Goal: Information Seeking & Learning: Find contact information

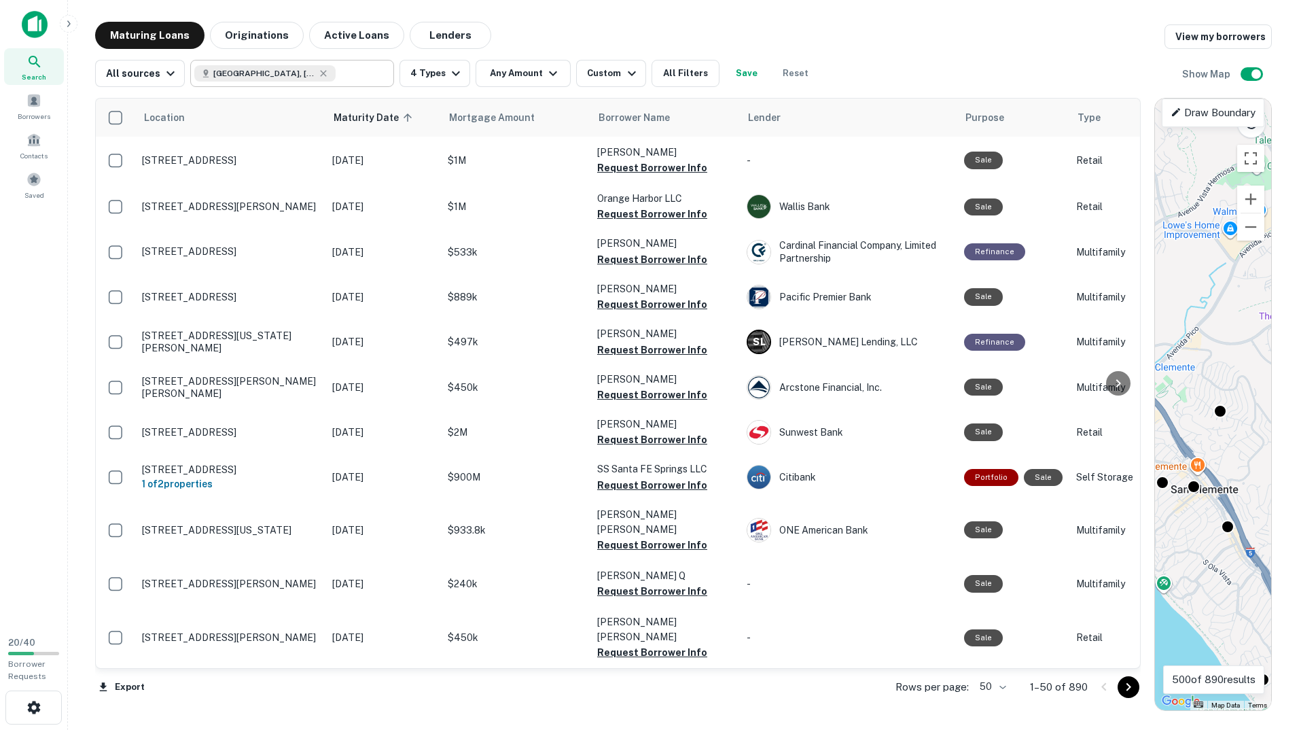
scroll to position [722, 0]
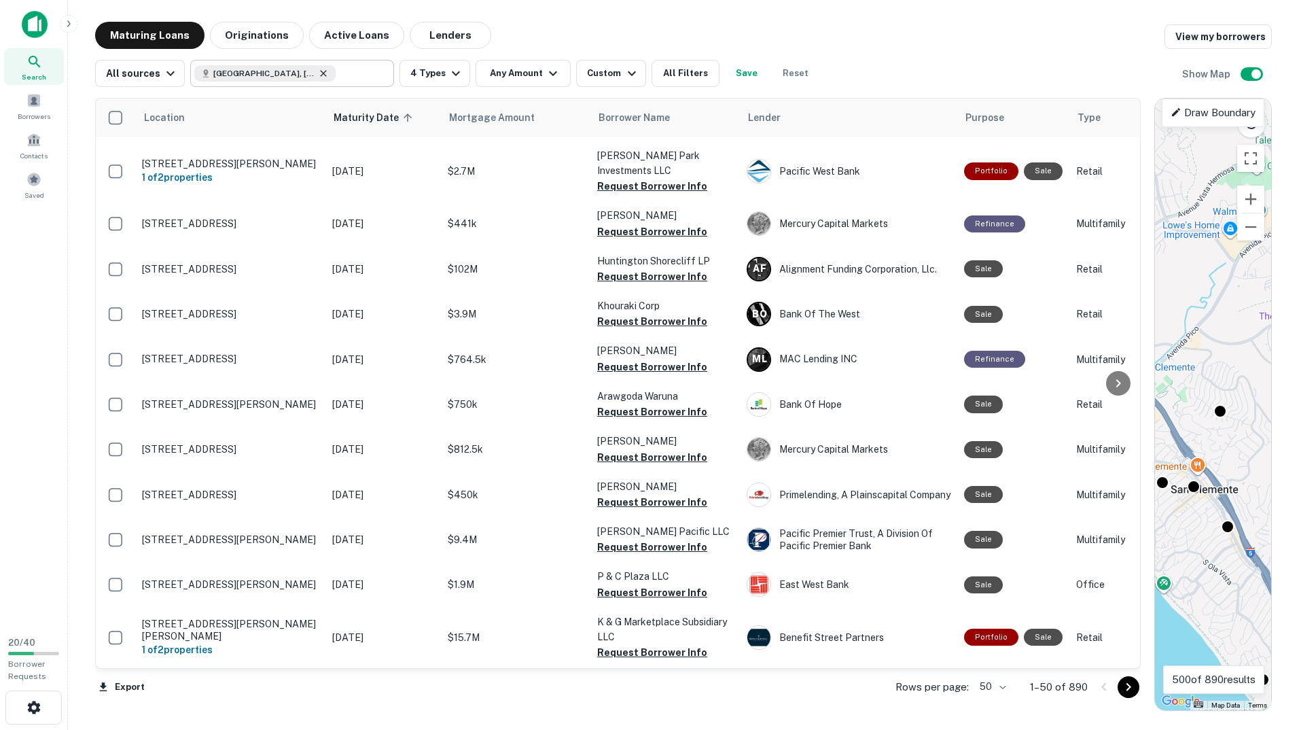
click at [318, 71] on icon at bounding box center [323, 73] width 11 height 11
type input "**********"
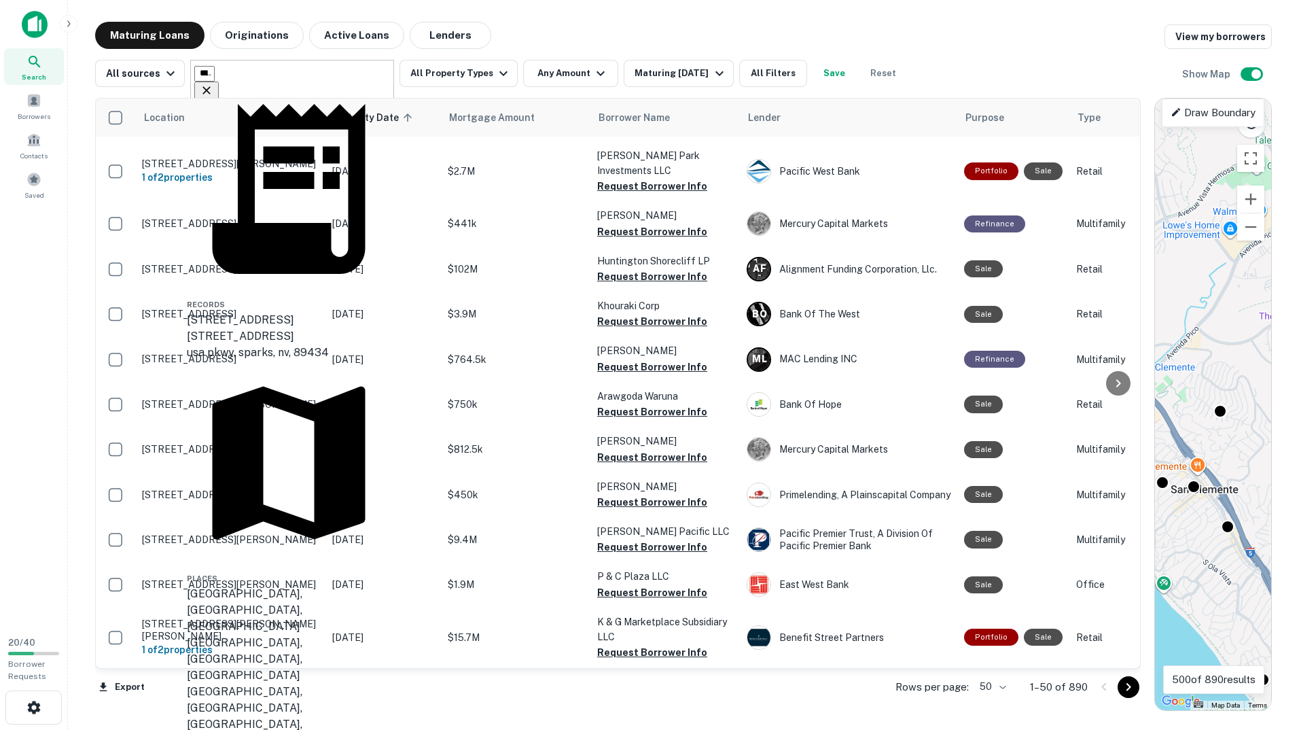
drag, startPoint x: 323, startPoint y: 75, endPoint x: -78, endPoint y: 56, distance: 401.3
click at [0, 56] on html "**********" at bounding box center [649, 365] width 1299 height 730
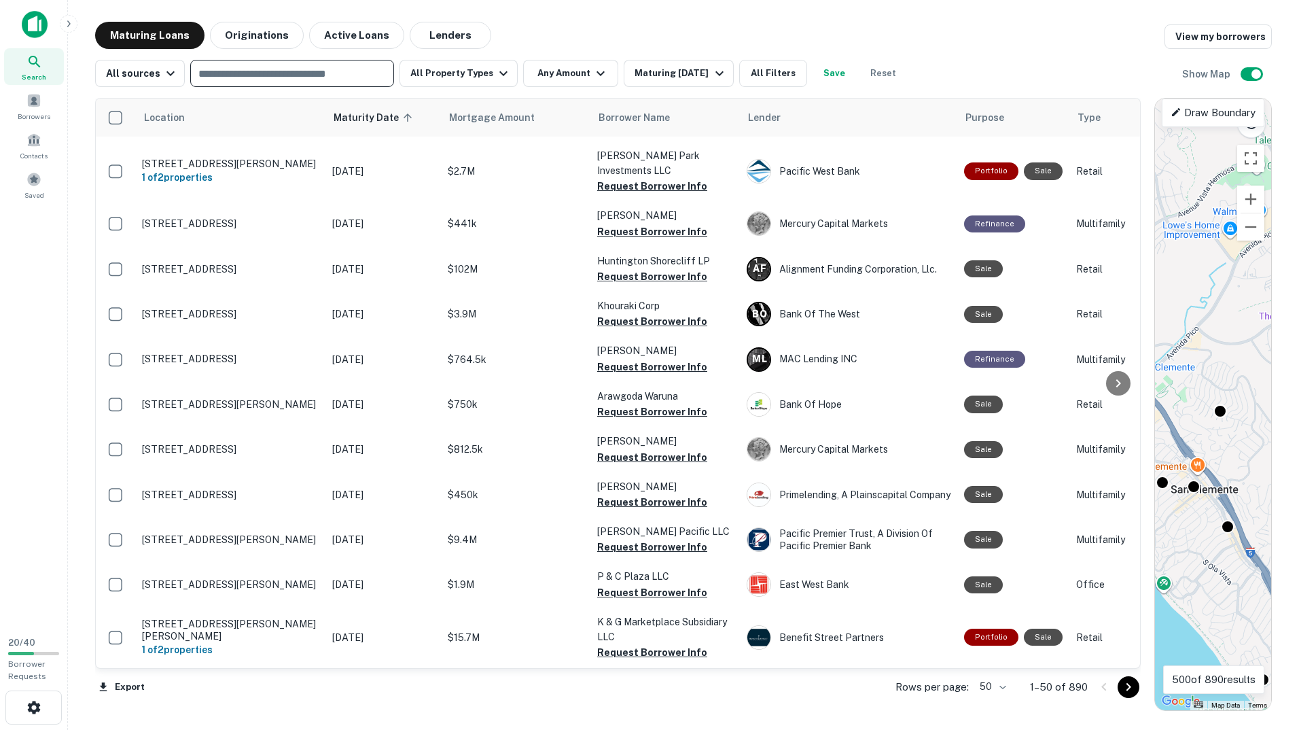
click at [218, 80] on input "text" at bounding box center [291, 73] width 194 height 19
type input "*********"
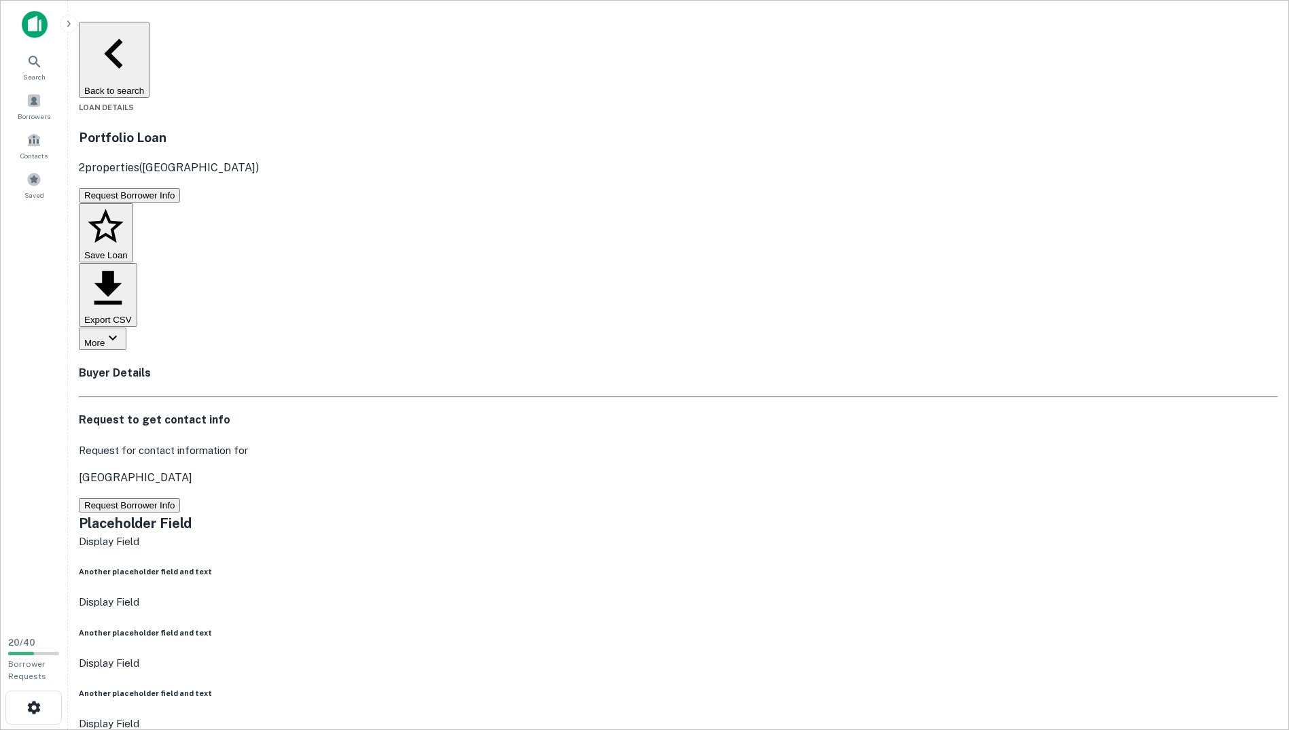
click at [149, 34] on button "Back to search" at bounding box center [114, 60] width 71 height 76
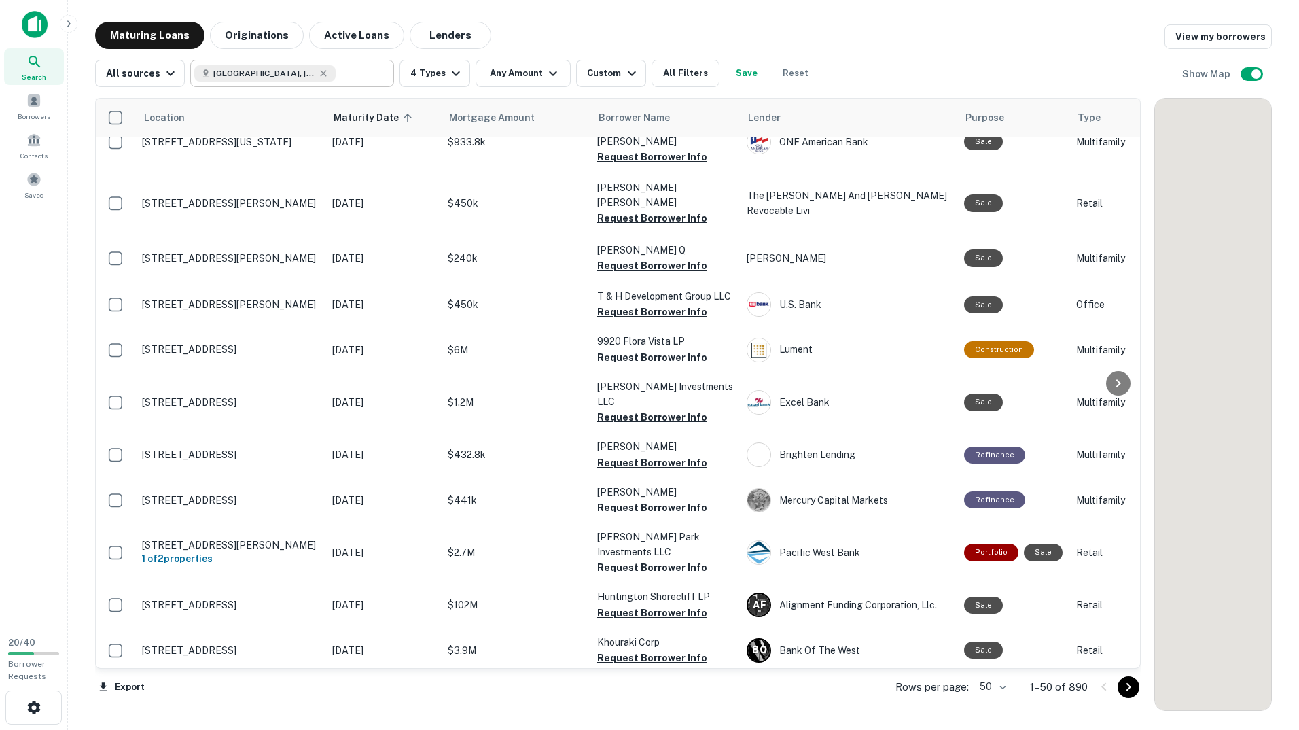
scroll to position [722, 0]
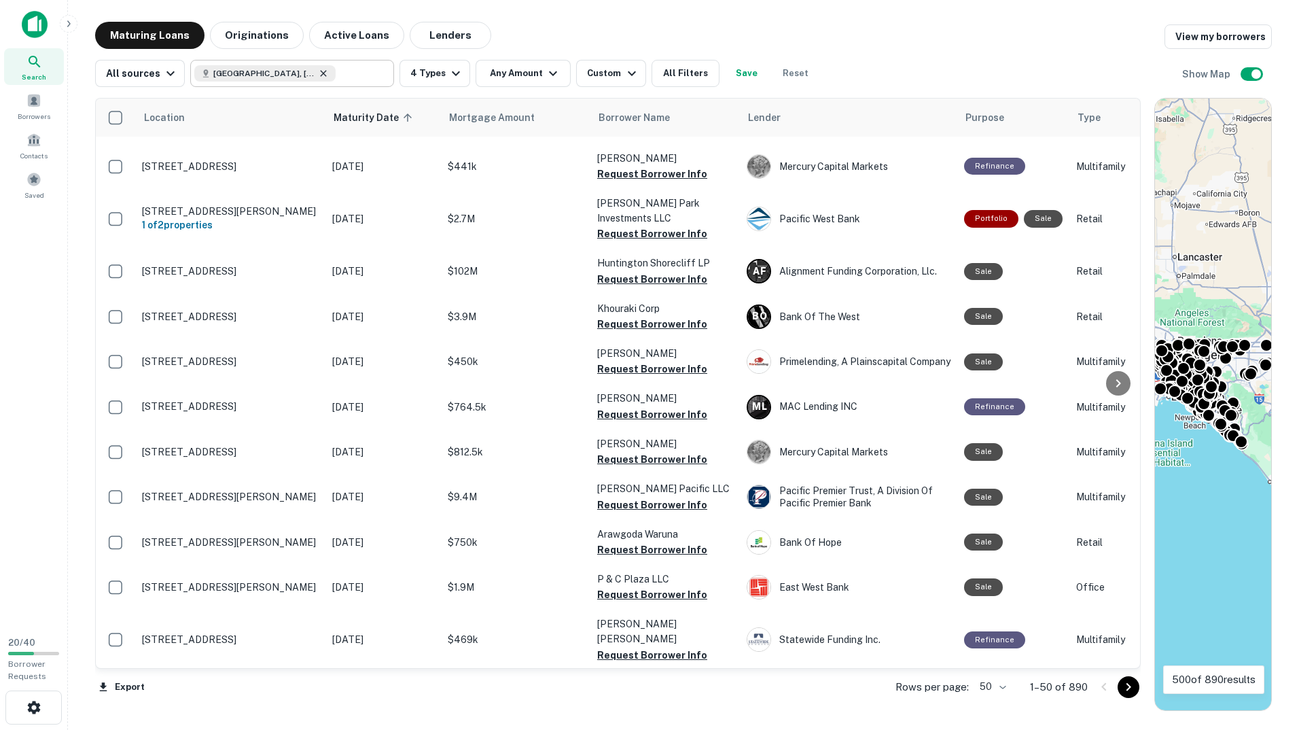
click at [318, 72] on icon at bounding box center [323, 73] width 11 height 11
type input "**********"
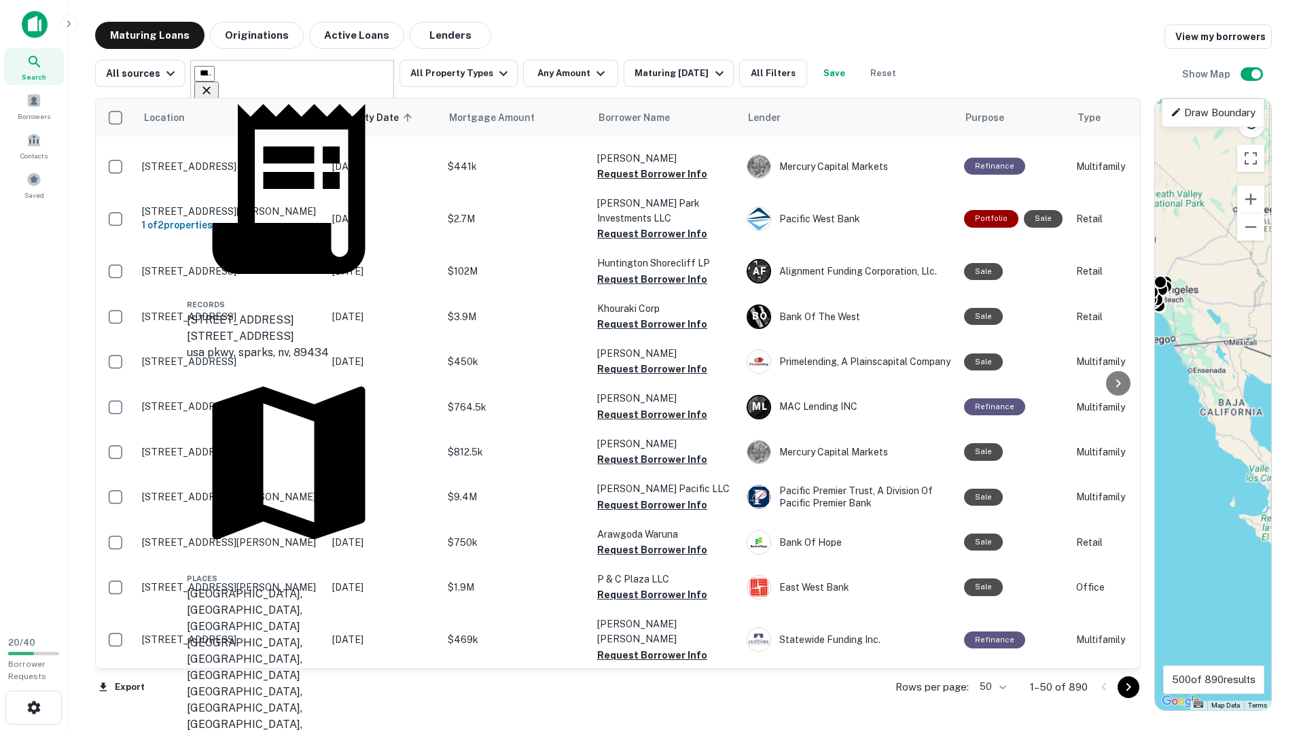
drag, startPoint x: 1220, startPoint y: 485, endPoint x: 1166, endPoint y: 381, distance: 117.9
click at [1154, 391] on div "Location Maturity Date sorted ascending Mortgage Amount Borrower Name Lender Pu…" at bounding box center [683, 399] width 1177 height 624
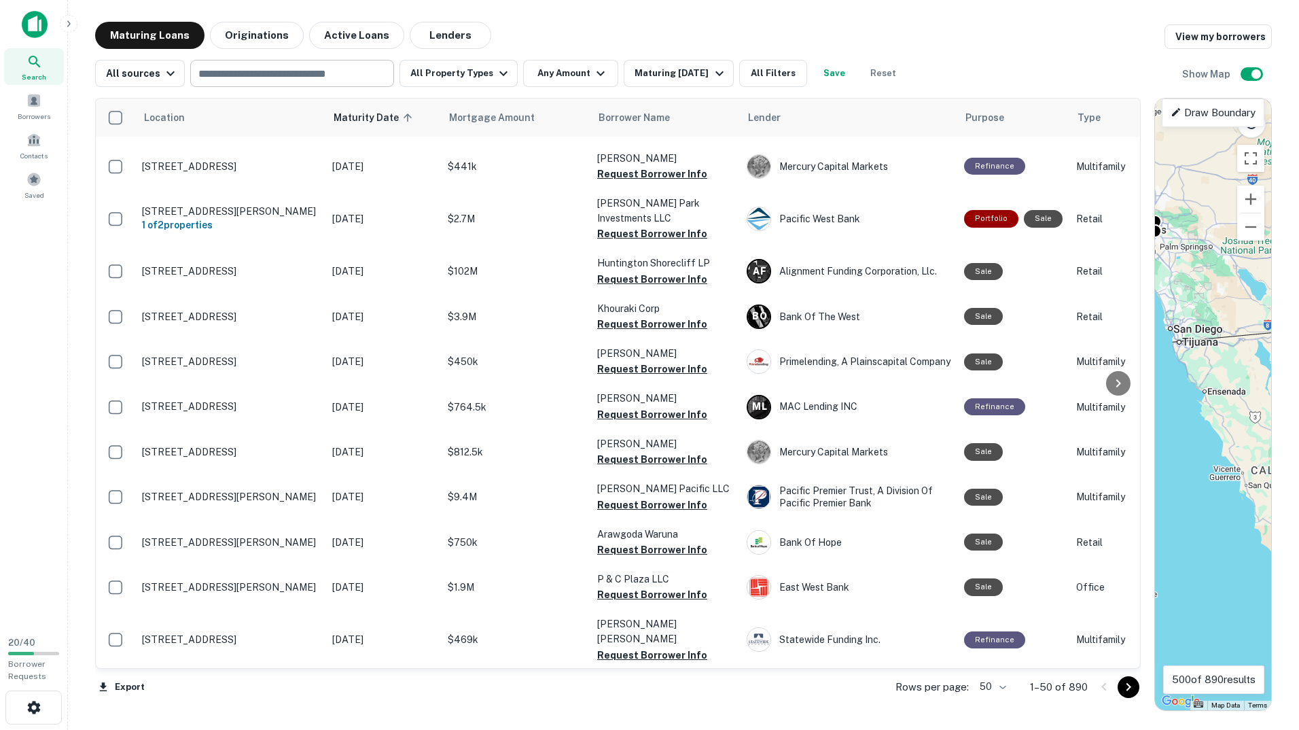
click at [291, 86] on div "​" at bounding box center [292, 73] width 204 height 27
type input "*********"
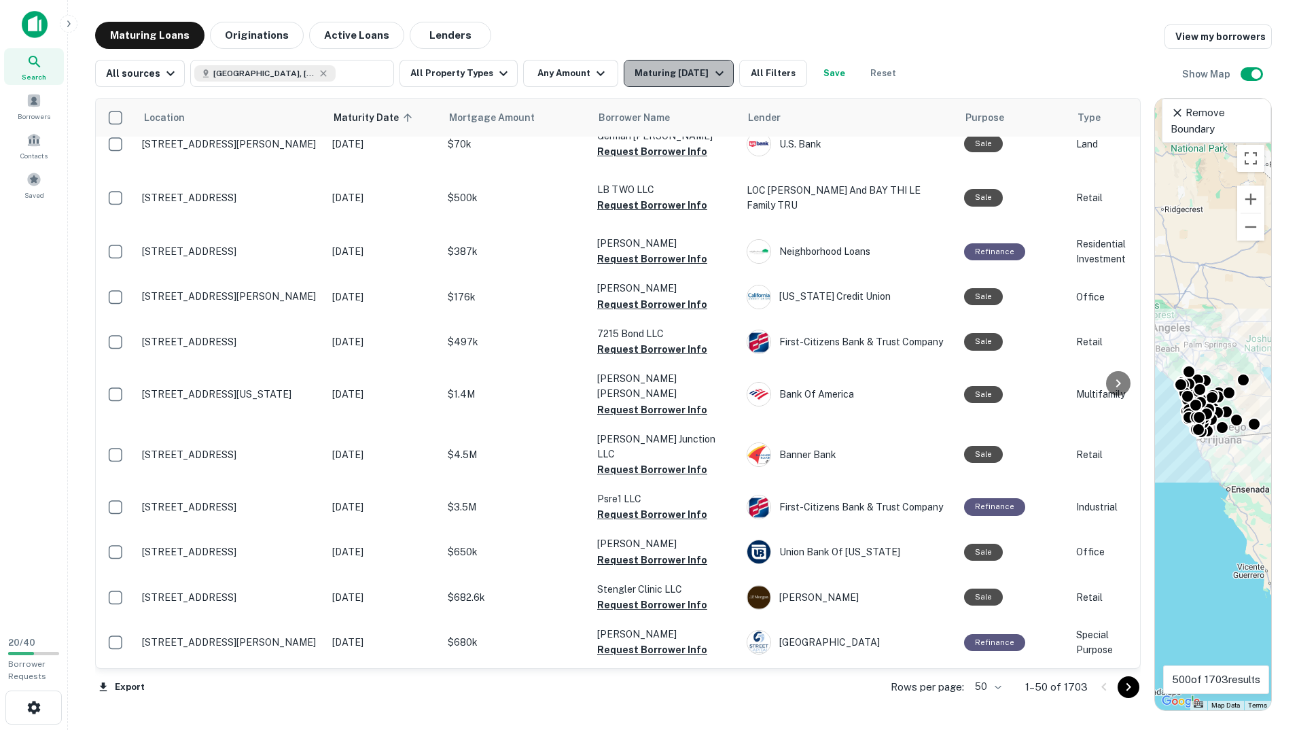
click at [728, 73] on icon "button" at bounding box center [719, 73] width 16 height 16
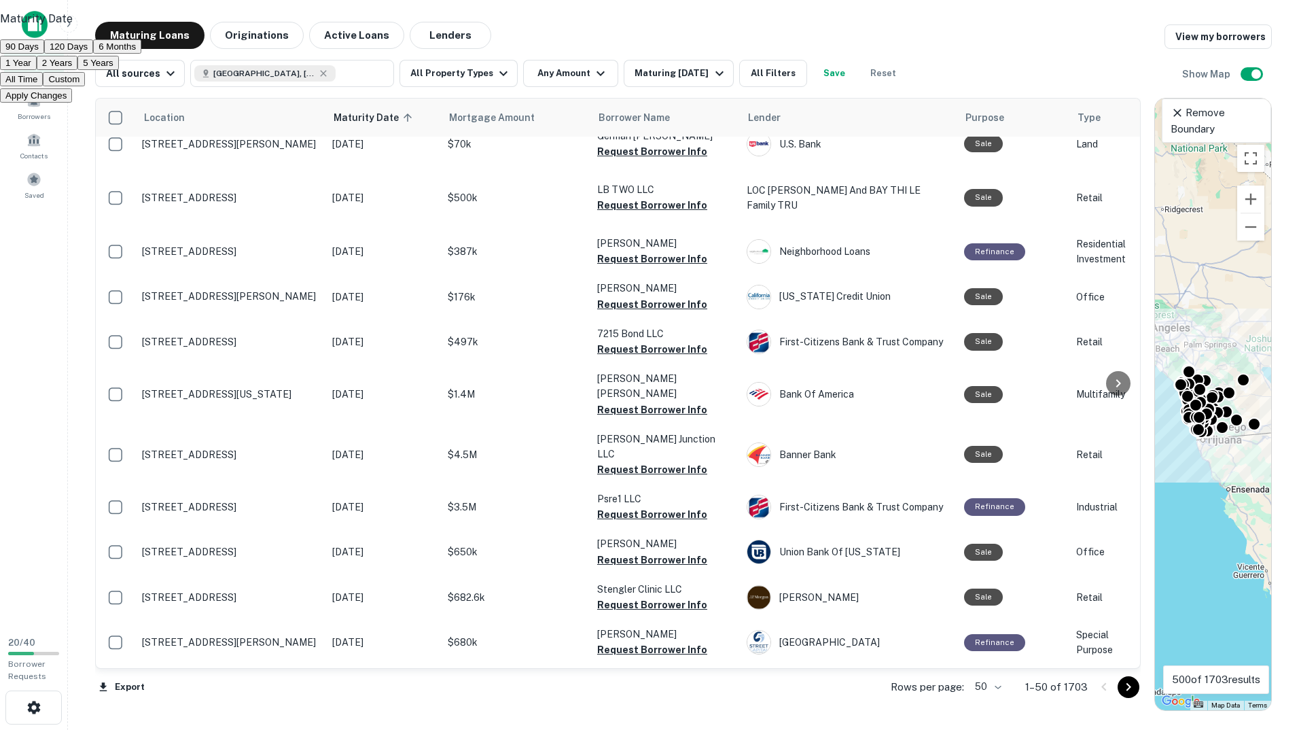
click at [85, 86] on button "Custom" at bounding box center [64, 79] width 42 height 14
click at [22, 138] on icon "Choose date, selected date is Sep 12, 2025" at bounding box center [13, 130] width 16 height 16
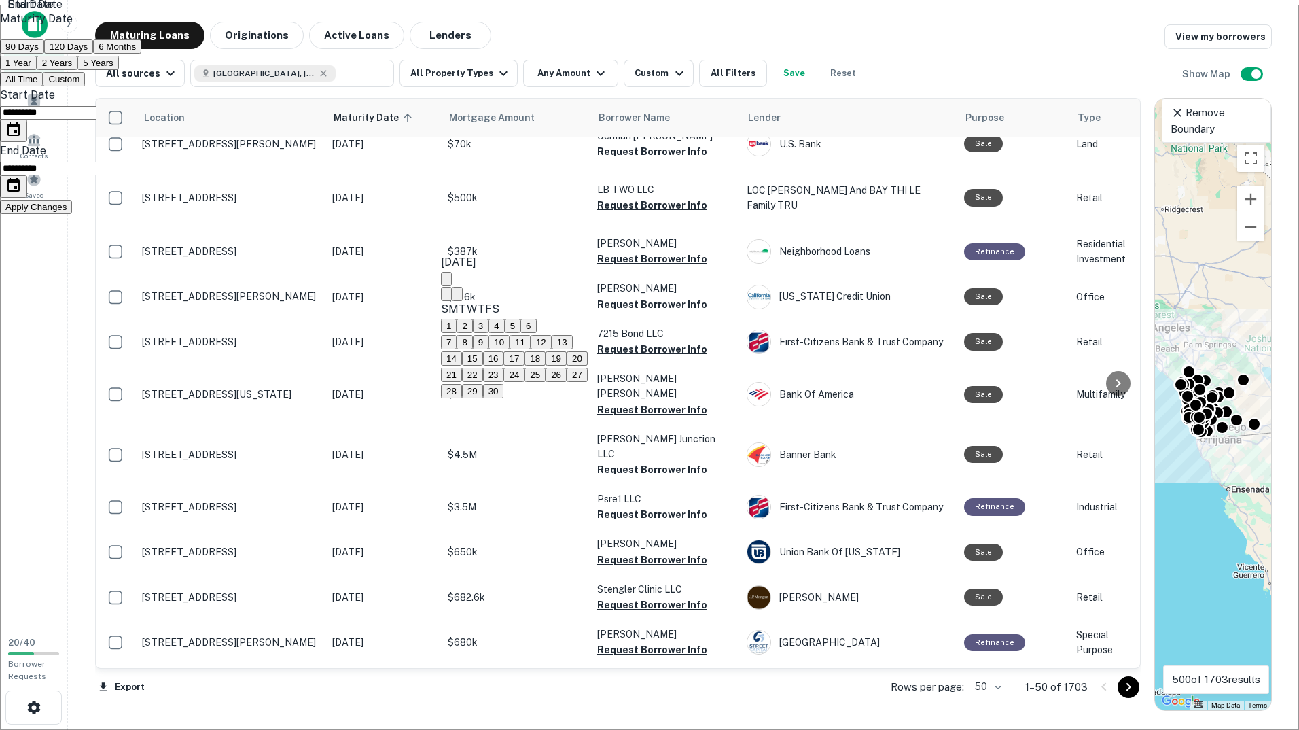
click at [457, 297] on icon "Next month" at bounding box center [457, 297] width 0 height 0
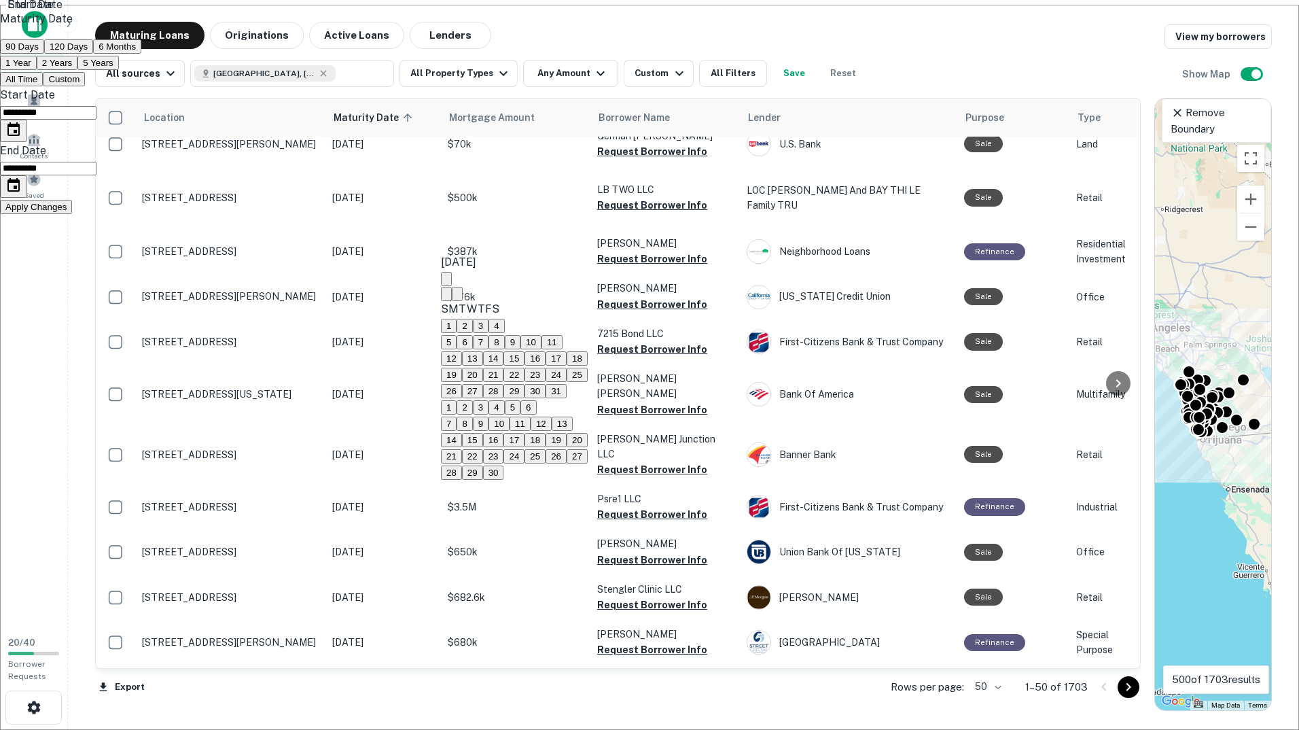
click at [457, 297] on icon "Next month" at bounding box center [457, 297] width 0 height 0
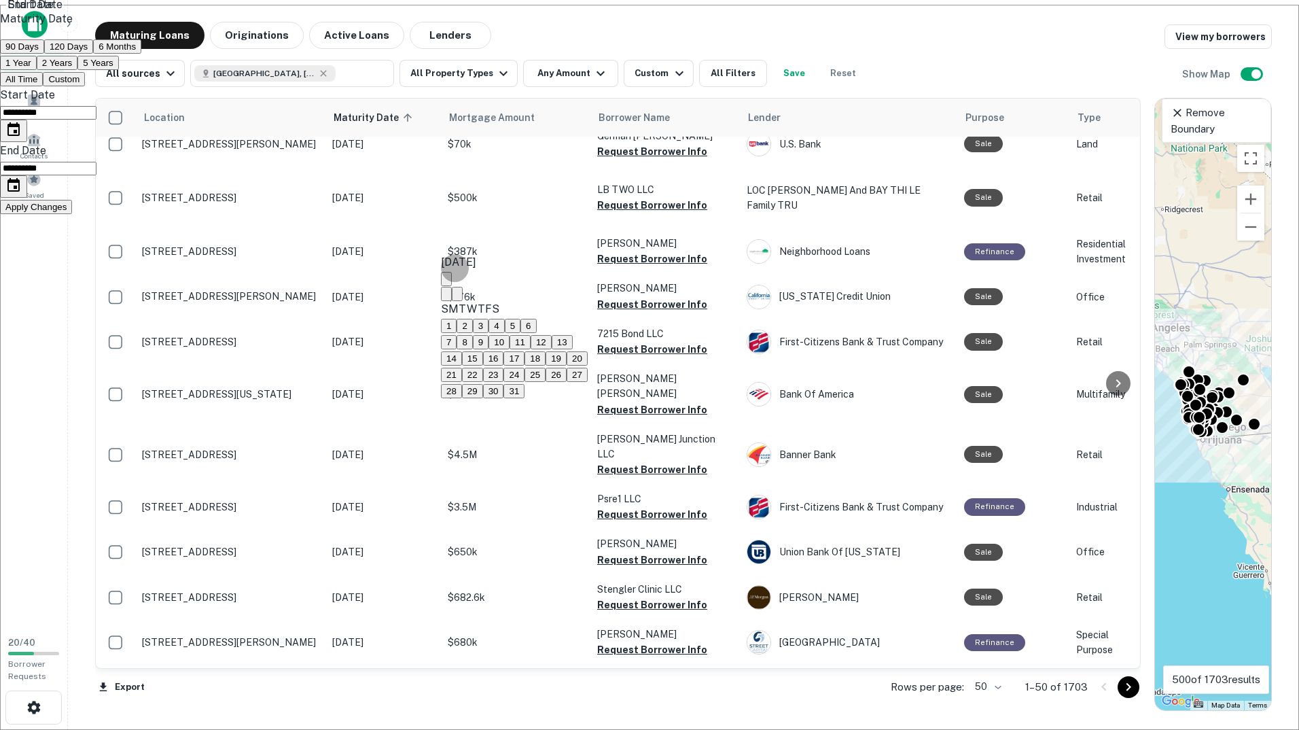
click at [457, 297] on icon "Next month" at bounding box center [457, 297] width 0 height 0
click at [457, 331] on button "1" at bounding box center [449, 326] width 16 height 14
type input "**********"
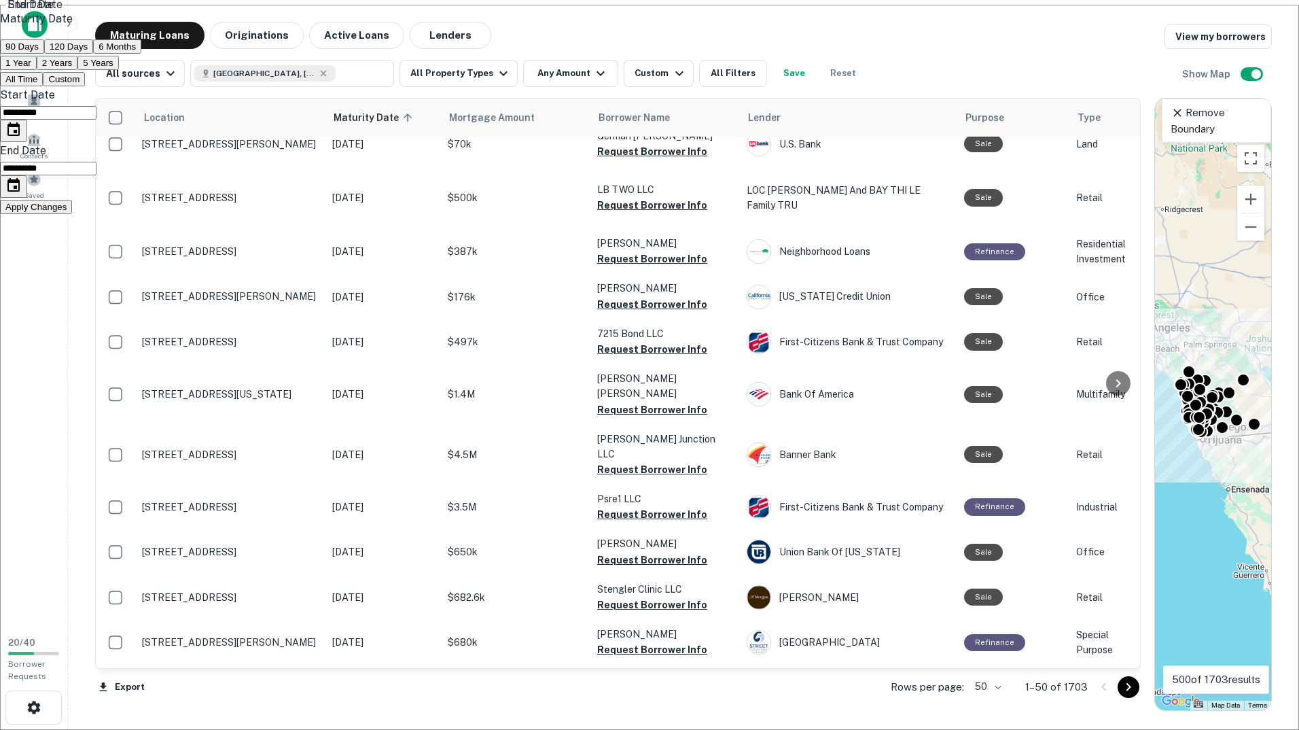
click at [72, 214] on button "Apply Changes" at bounding box center [36, 207] width 72 height 14
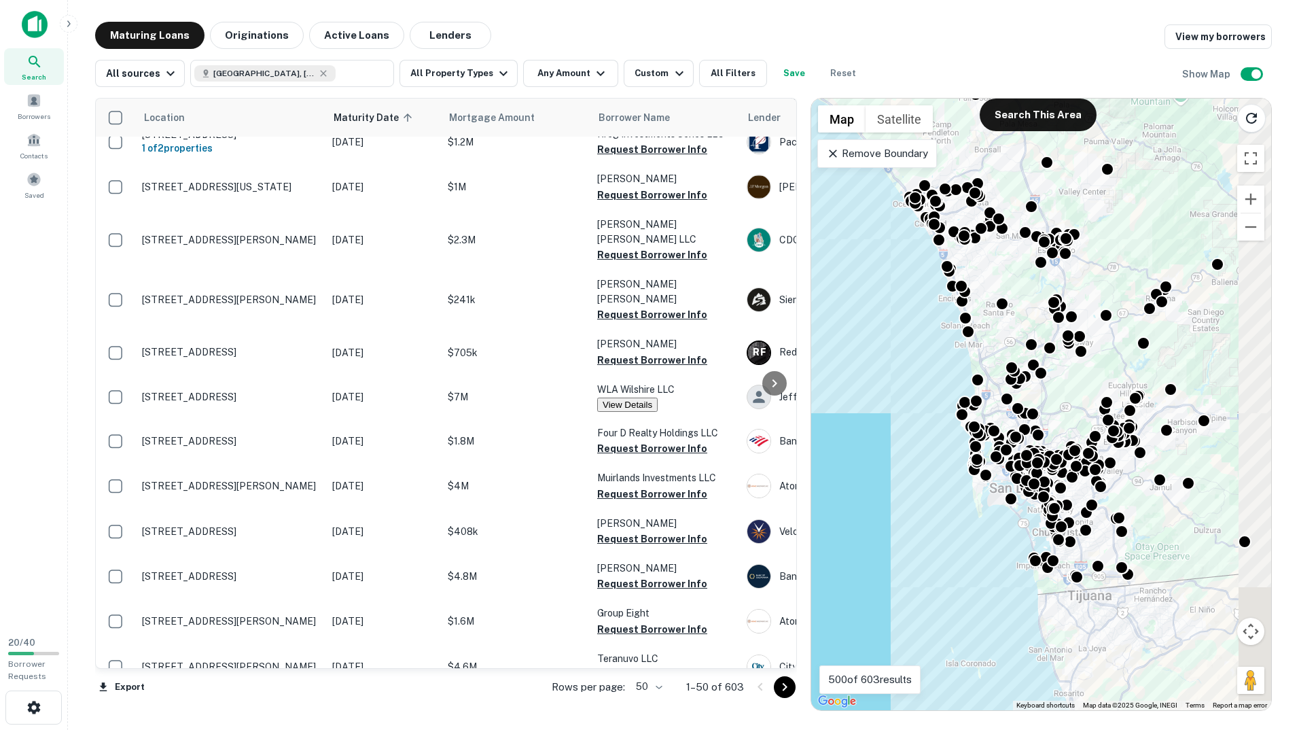
drag, startPoint x: 1148, startPoint y: 474, endPoint x: 804, endPoint y: 469, distance: 344.5
click at [804, 469] on div at bounding box center [803, 404] width 1 height 613
click at [1007, 495] on div at bounding box center [1012, 497] width 20 height 20
click at [1006, 494] on div at bounding box center [1012, 497] width 20 height 20
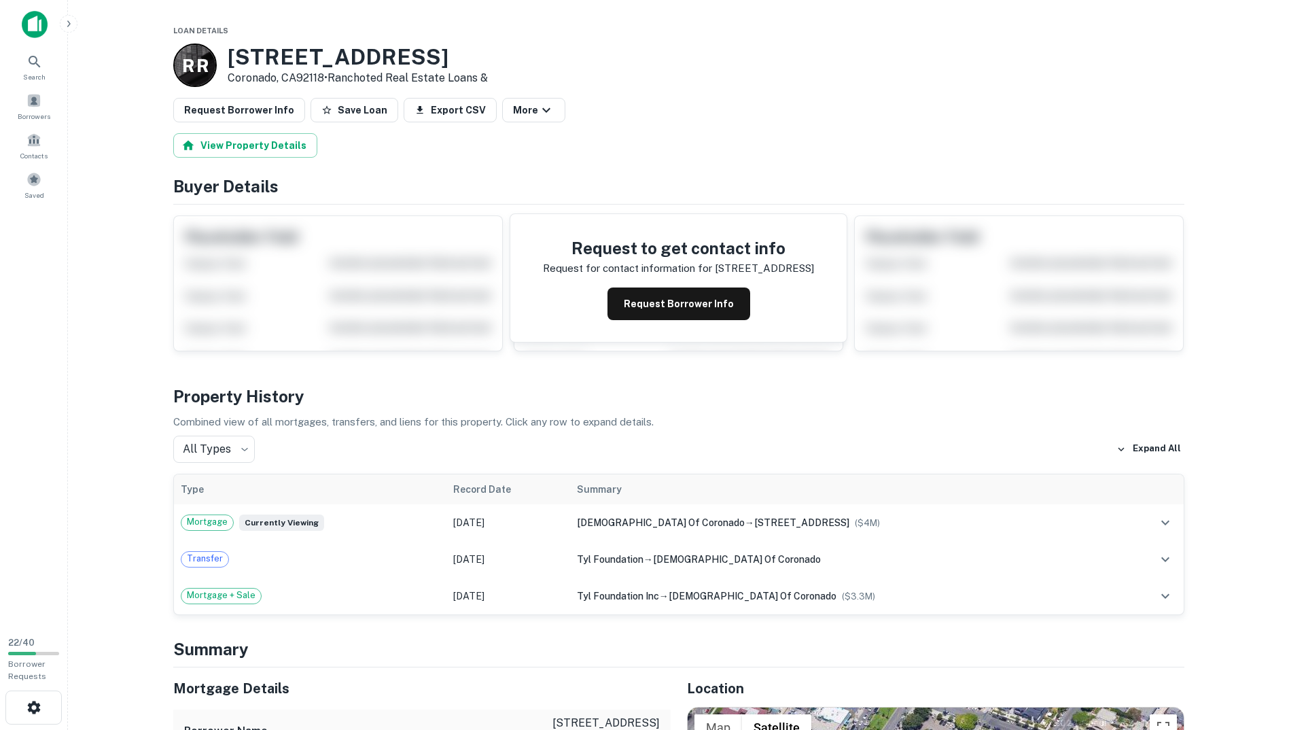
drag, startPoint x: 424, startPoint y: 326, endPoint x: 416, endPoint y: 58, distance: 268.5
click at [694, 300] on button "Request Borrower Info" at bounding box center [678, 303] width 143 height 33
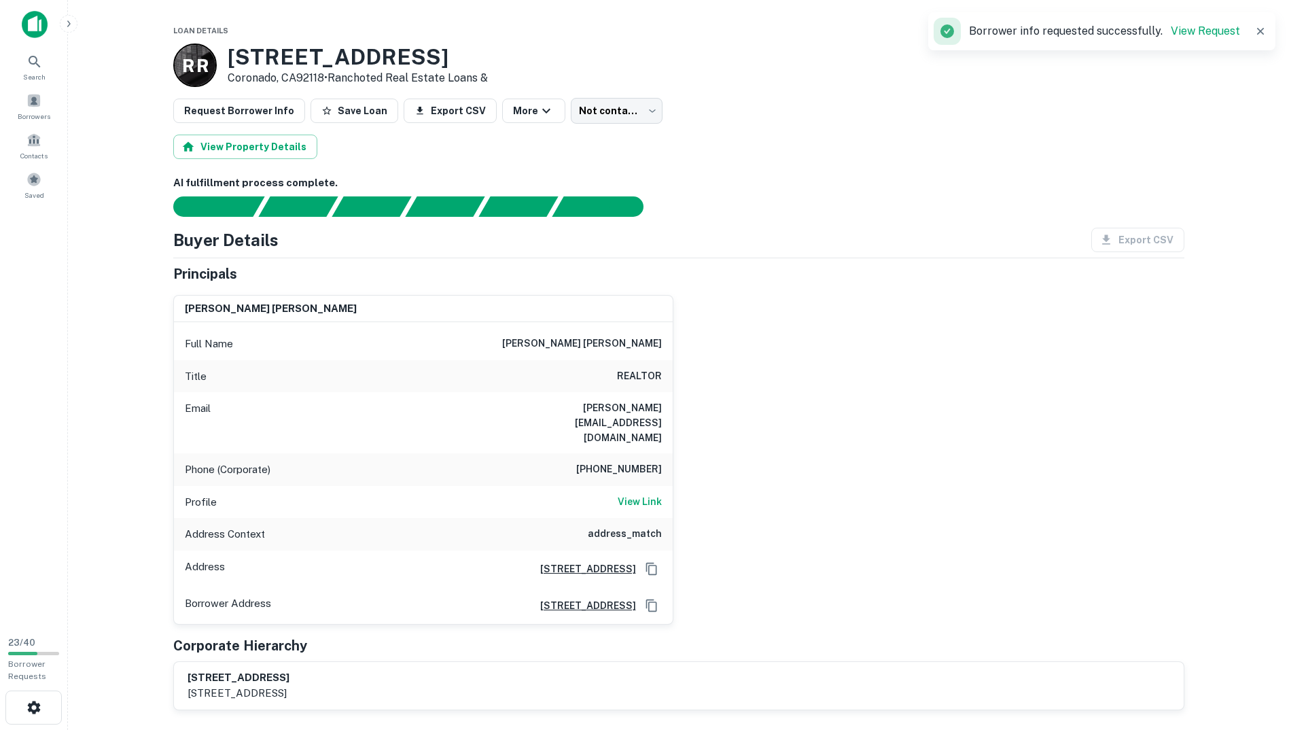
click at [1260, 39] on button "button" at bounding box center [1260, 31] width 19 height 19
drag, startPoint x: 543, startPoint y: 340, endPoint x: 669, endPoint y: 336, distance: 125.8
click at [669, 336] on div "Full Name [PERSON_NAME] [PERSON_NAME]" at bounding box center [423, 344] width 499 height 33
click at [640, 494] on h6 "View Link" at bounding box center [640, 501] width 44 height 15
click at [542, 363] on div "Title REALTOR" at bounding box center [423, 376] width 499 height 33
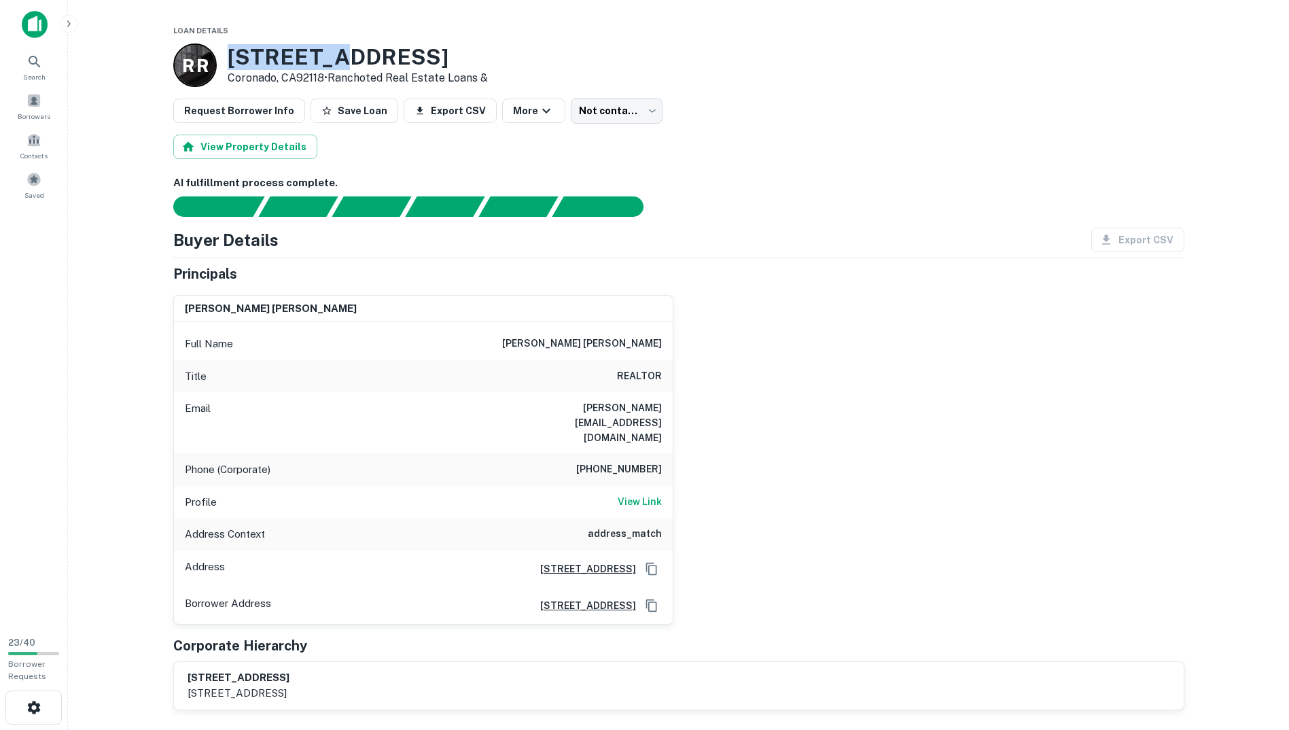
drag, startPoint x: 328, startPoint y: 61, endPoint x: 226, endPoint y: 54, distance: 102.1
click at [226, 54] on div "R R [STREET_ADDRESS] • Ranchoted Real Estate Loans &" at bounding box center [330, 64] width 315 height 43
copy h3 "[STREET_ADDRESS]"
drag, startPoint x: 323, startPoint y: 77, endPoint x: 233, endPoint y: 50, distance: 93.9
click at [233, 50] on div "[STREET_ADDRESS] • Ranchoted Real Estate Loans &" at bounding box center [358, 65] width 260 height 42
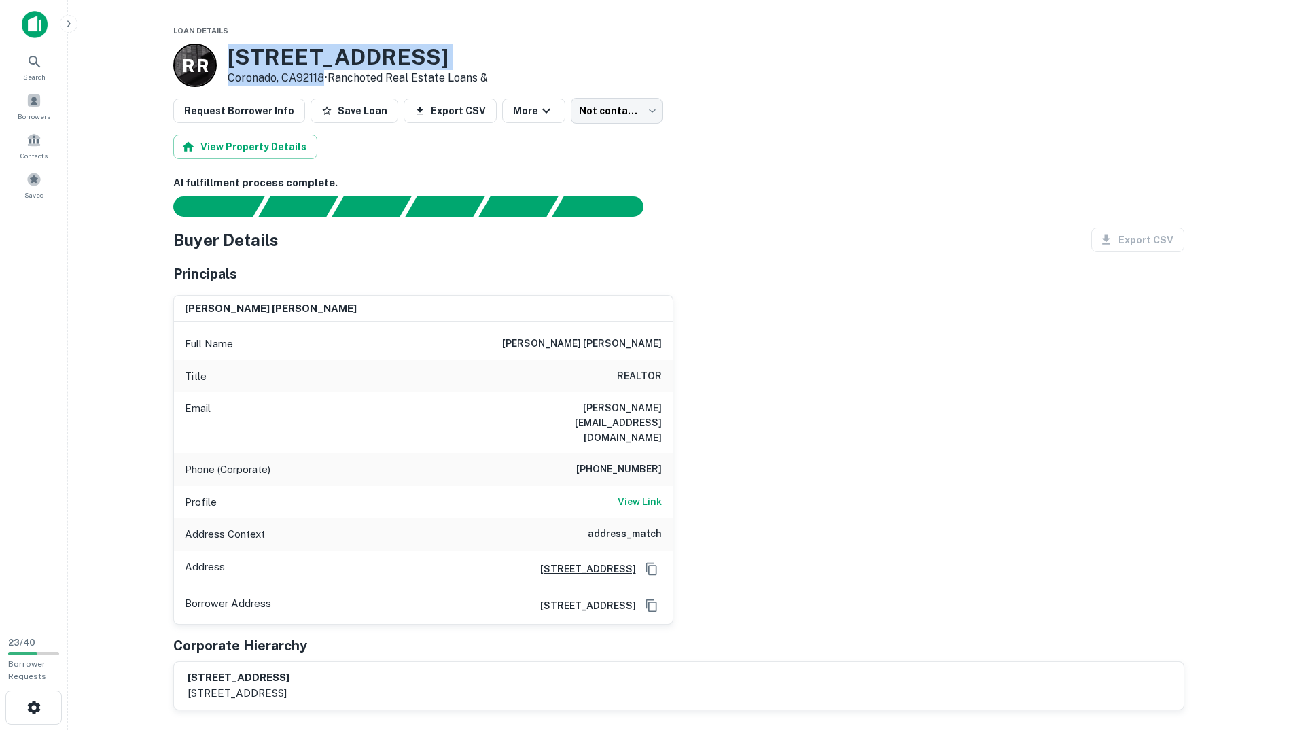
copy div "[STREET_ADDRESS]"
click at [836, 312] on div "[PERSON_NAME] [PERSON_NAME] Full Name [PERSON_NAME] [PERSON_NAME] Title REALTOR…" at bounding box center [673, 454] width 1022 height 340
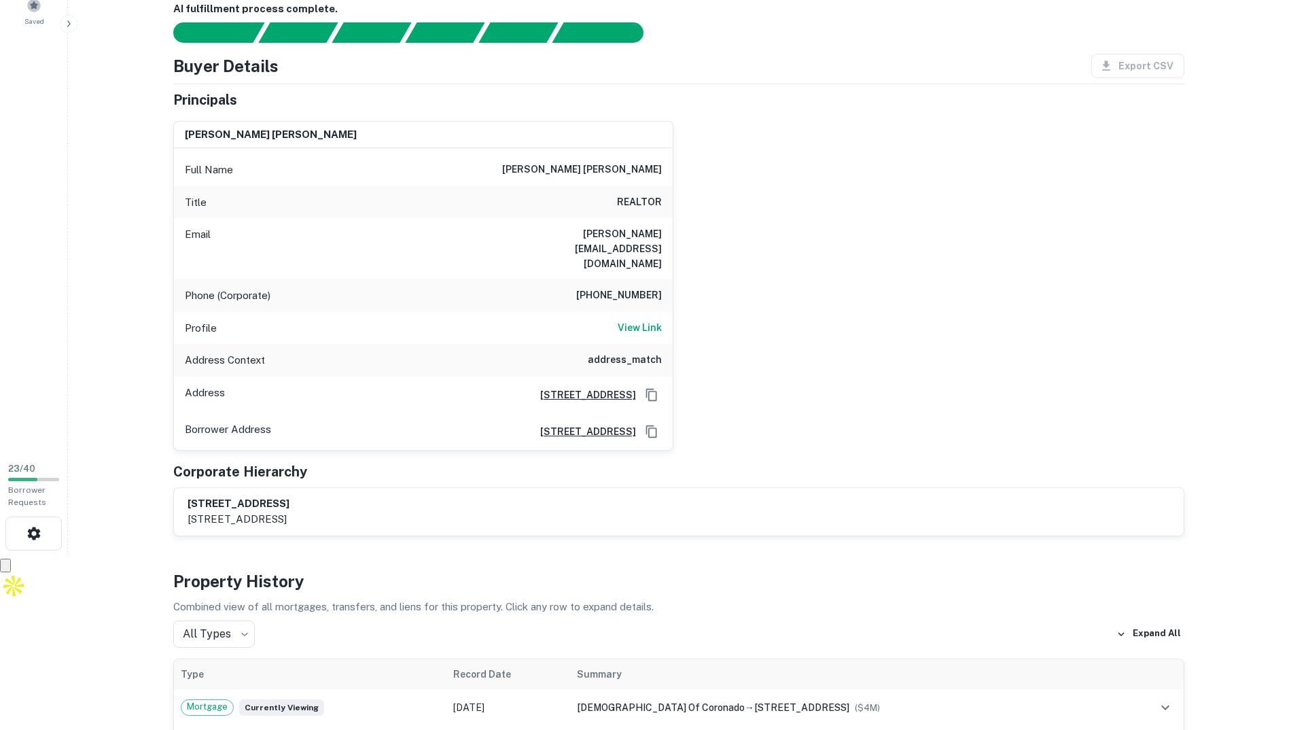
scroll to position [204, 0]
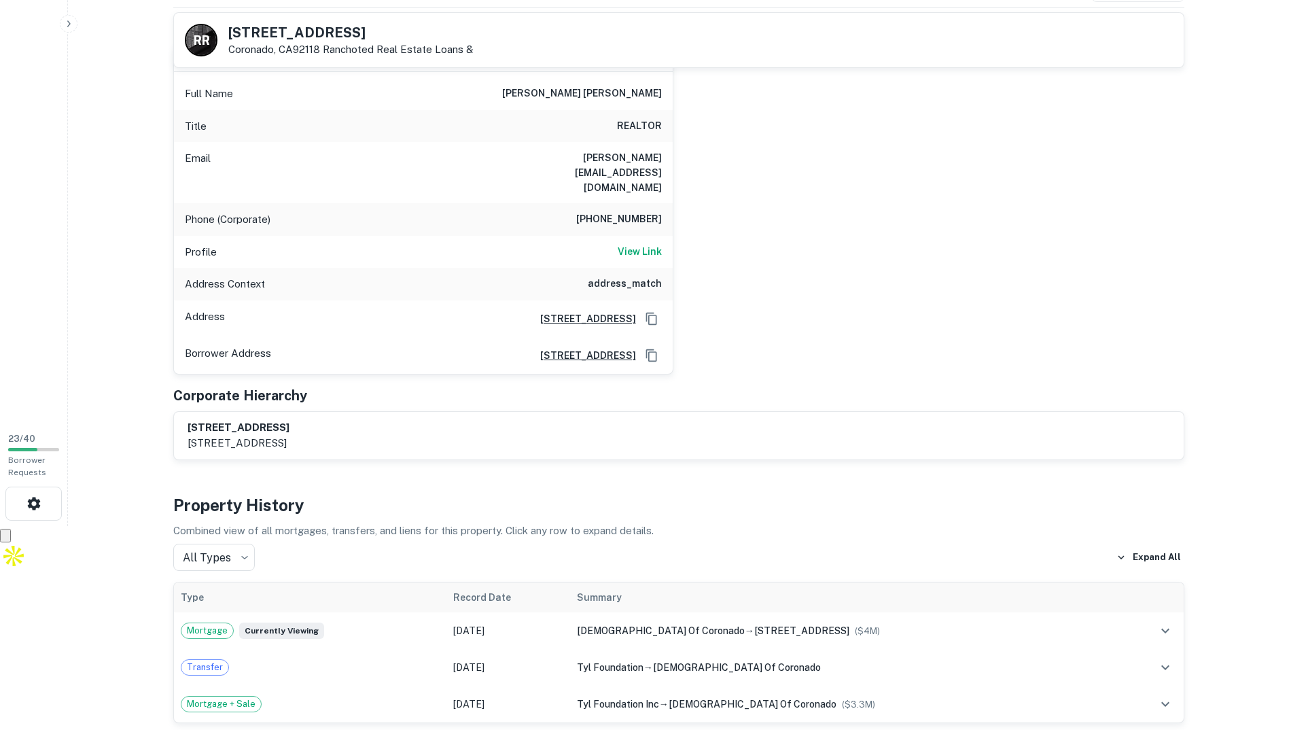
click at [289, 435] on p "[STREET_ADDRESS]" at bounding box center [239, 443] width 102 height 16
drag, startPoint x: 283, startPoint y: 403, endPoint x: 147, endPoint y: 394, distance: 135.5
click at [147, 394] on main "R R [STREET_ADDRESS][GEOGRAPHIC_DATA] Real Estate Loans & View Property Details…" at bounding box center [678, 161] width 1221 height 730
copy h6 "[STREET_ADDRESS]"
click at [765, 257] on div "[PERSON_NAME] [PERSON_NAME] Full Name [PERSON_NAME] [PERSON_NAME] Title REALTOR…" at bounding box center [673, 204] width 1022 height 340
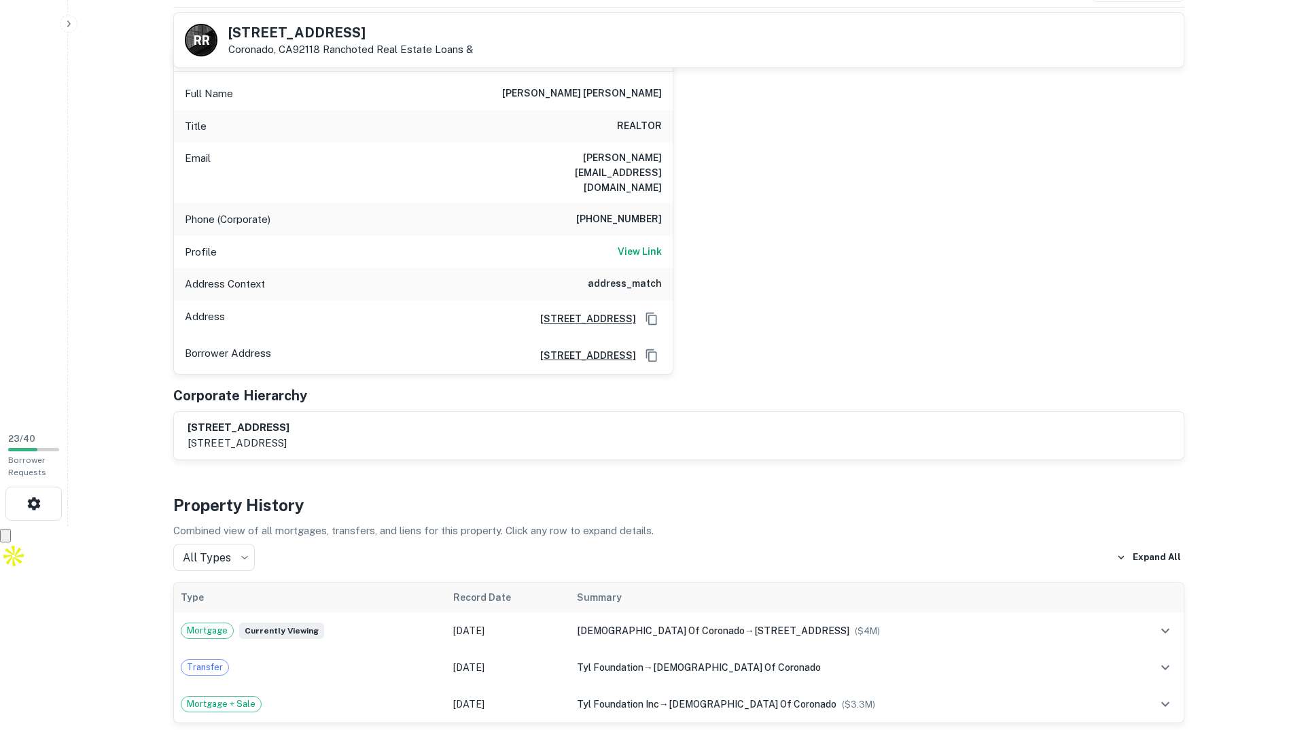
click at [624, 276] on h6 "address_match" at bounding box center [625, 284] width 74 height 16
drag, startPoint x: 624, startPoint y: 259, endPoint x: 731, endPoint y: 251, distance: 106.9
click at [731, 251] on div "[PERSON_NAME] [PERSON_NAME] Full Name [PERSON_NAME] [PERSON_NAME] Title REALTOR…" at bounding box center [673, 204] width 1022 height 340
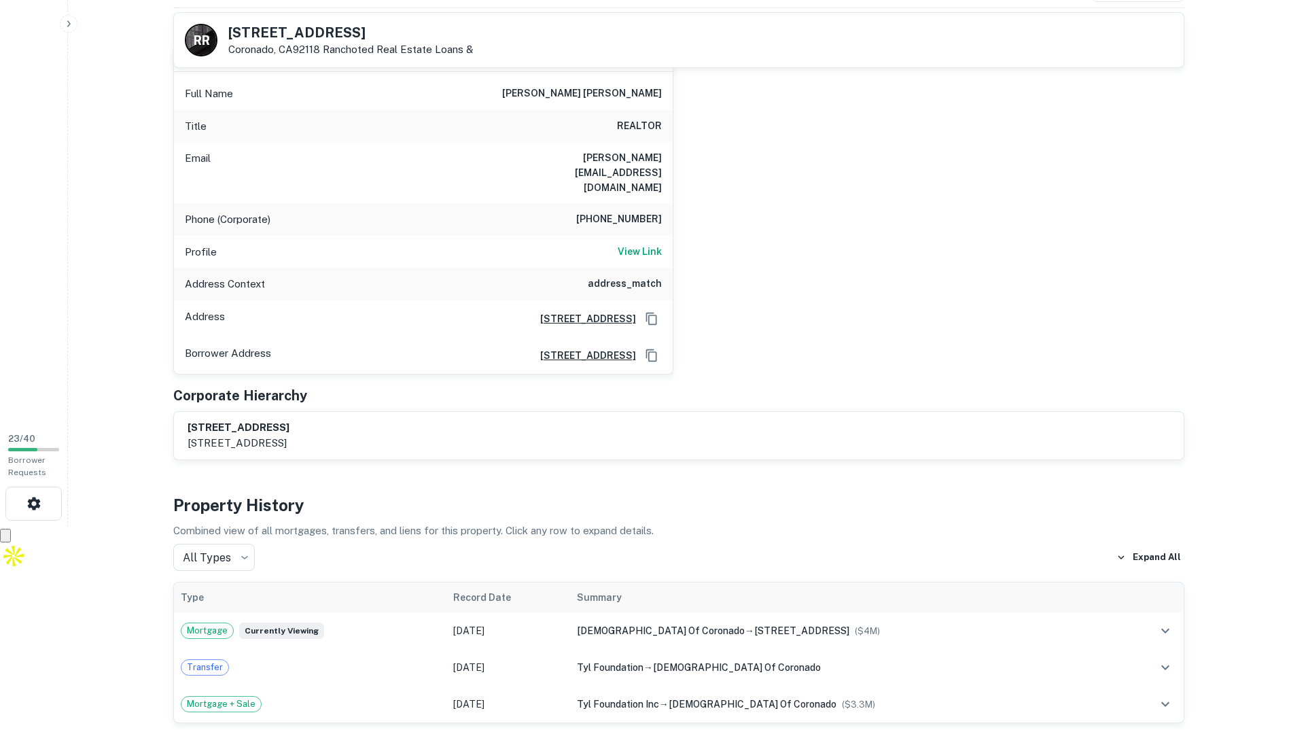
click at [642, 211] on h6 "[PHONE_NUMBER]" at bounding box center [619, 219] width 86 height 16
click at [632, 152] on h6 "[PERSON_NAME][EMAIL_ADDRESS][DOMAIN_NAME]" at bounding box center [580, 172] width 163 height 45
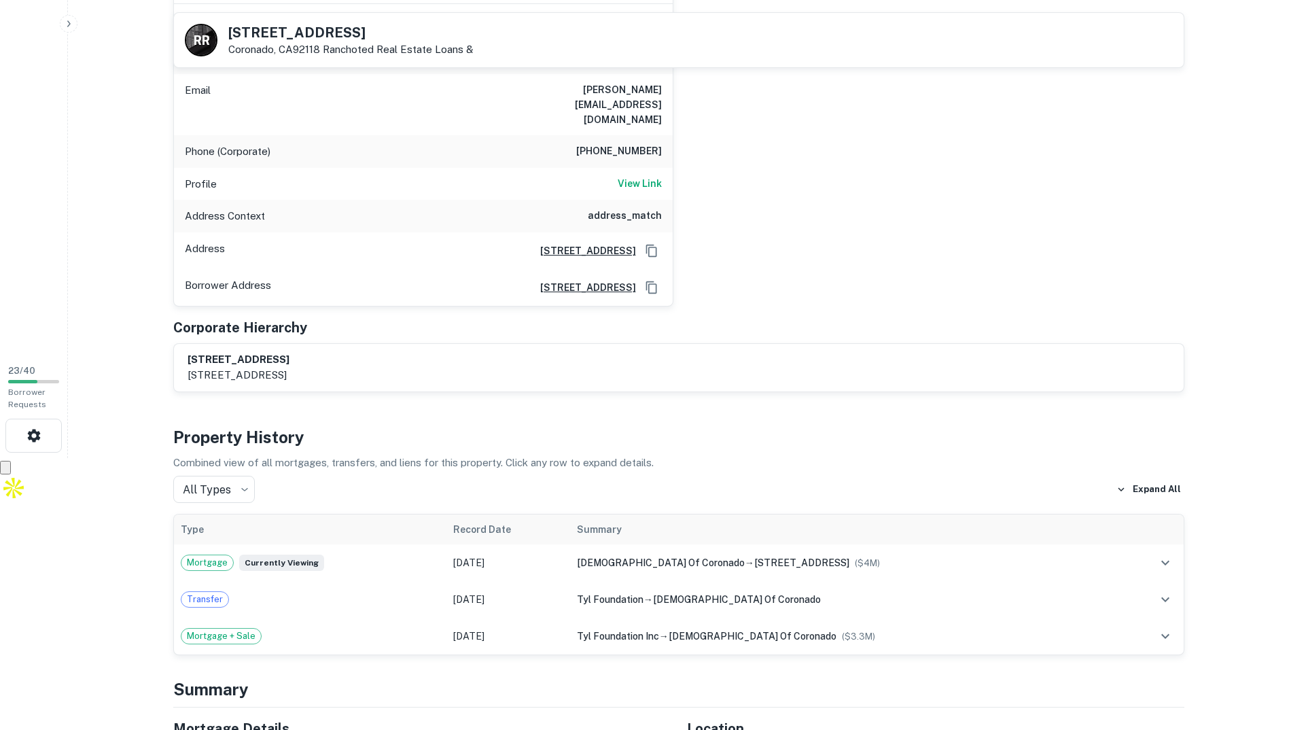
scroll to position [0, 0]
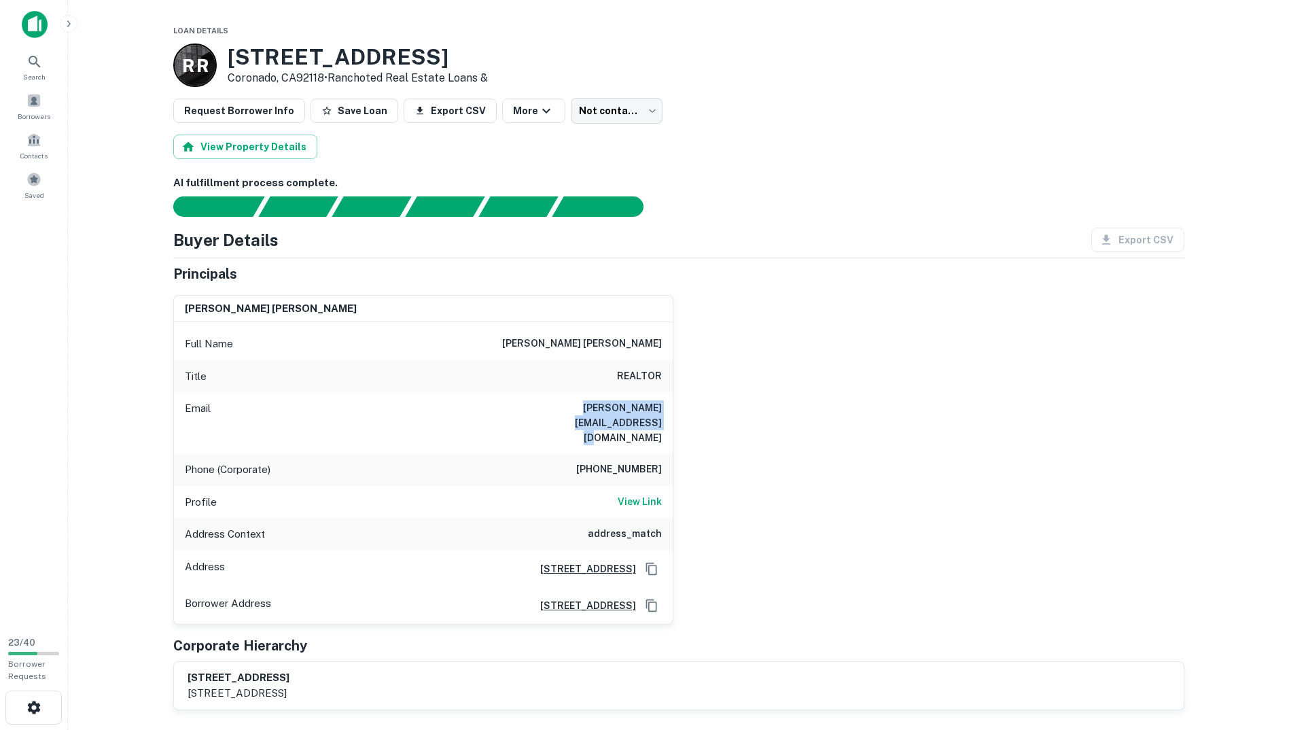
drag, startPoint x: 506, startPoint y: 406, endPoint x: 665, endPoint y: 408, distance: 159.7
click at [665, 408] on div "Email [PERSON_NAME][EMAIL_ADDRESS][DOMAIN_NAME]" at bounding box center [423, 422] width 499 height 61
copy h6 "[PERSON_NAME][EMAIL_ADDRESS][DOMAIN_NAME]"
click at [937, 254] on div "Buyer Details Export CSV Principals [PERSON_NAME] [PERSON_NAME] Full Name [PERS…" at bounding box center [678, 469] width 1011 height 482
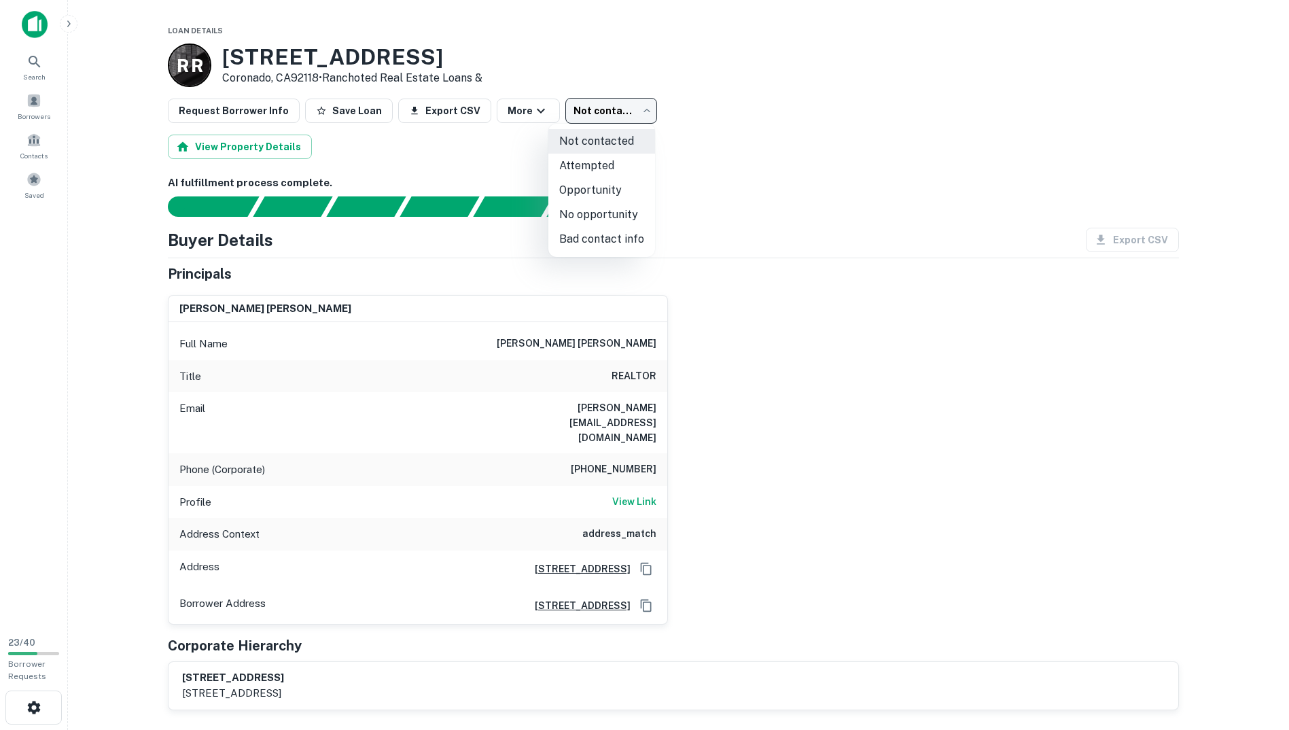
click at [612, 101] on body "Search Borrowers Contacts Saved 23 / 40 Borrower Requests Loan Details [GEOGRAP…" at bounding box center [644, 365] width 1289 height 730
click at [607, 184] on li "Opportunity" at bounding box center [601, 190] width 107 height 24
type input "**********"
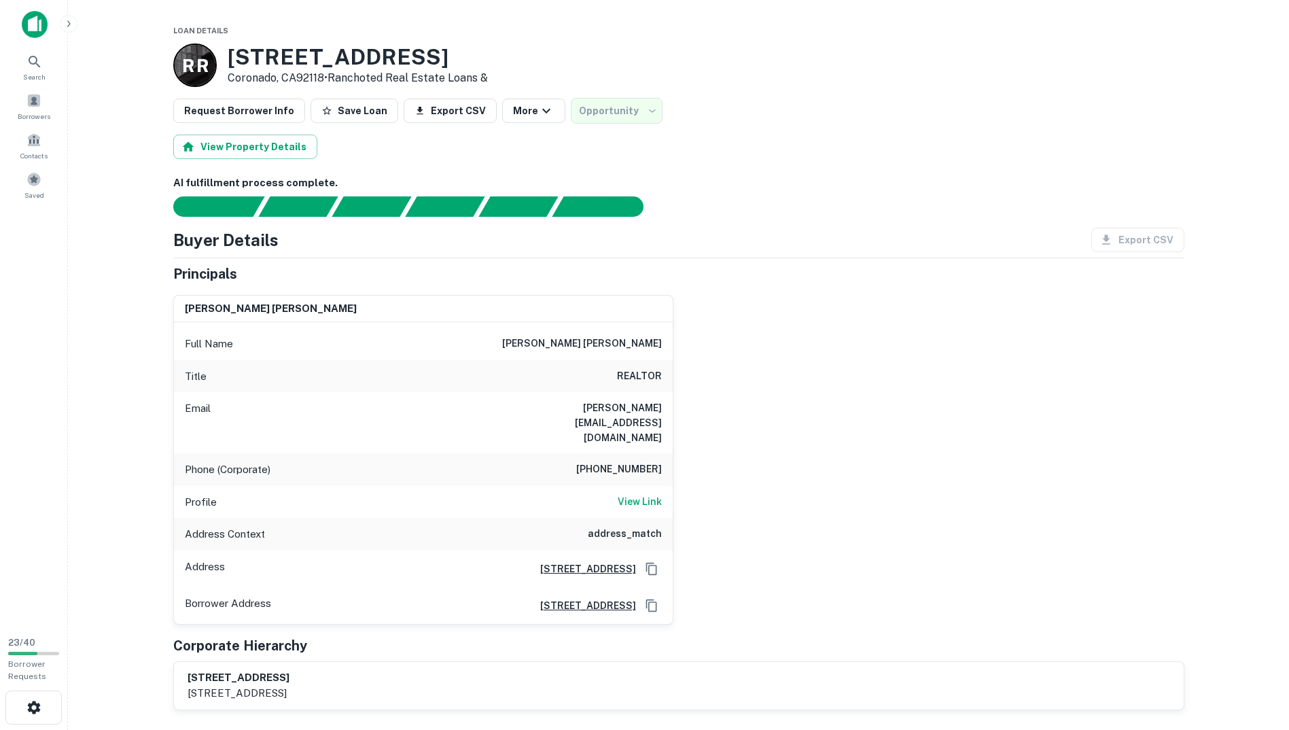
click at [835, 157] on div "View Property Details" at bounding box center [678, 147] width 1011 height 24
click at [712, 181] on h6 "AI fulfillment process complete." at bounding box center [678, 183] width 1011 height 16
click at [1258, 34] on icon "button" at bounding box center [1260, 31] width 7 height 7
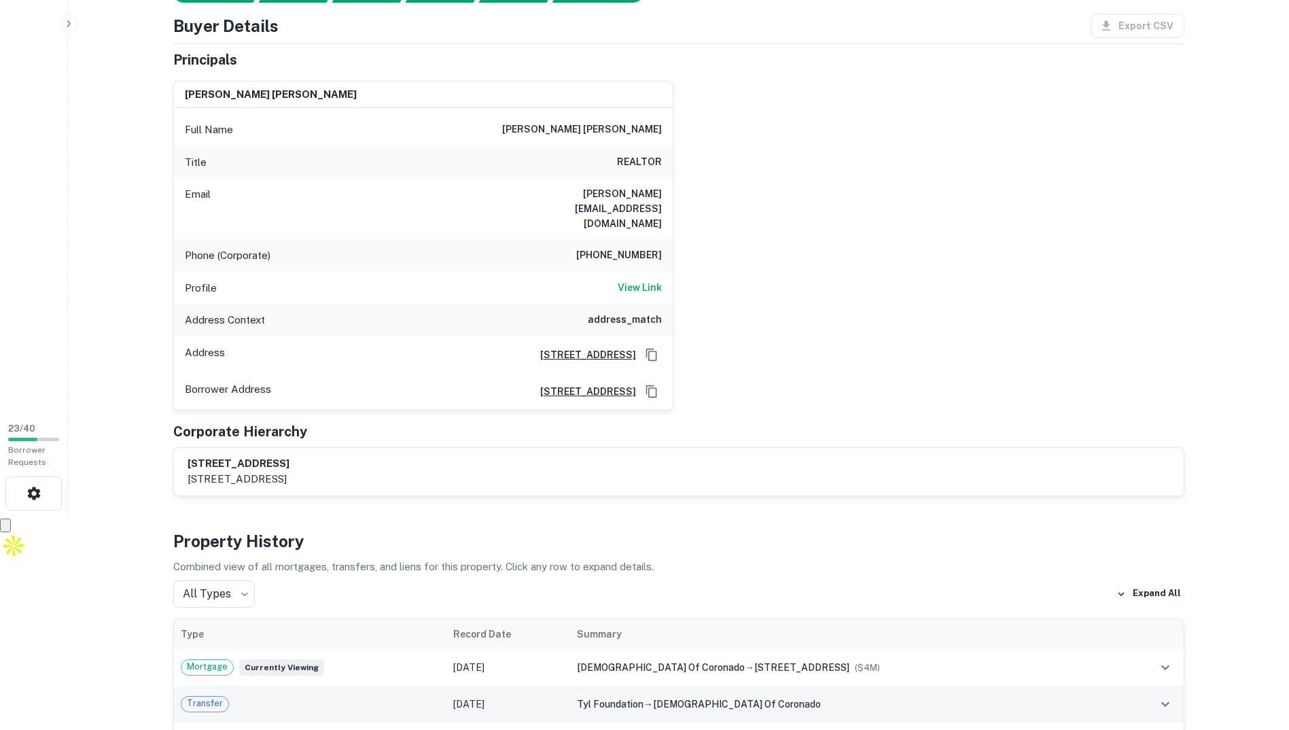
scroll to position [272, 0]
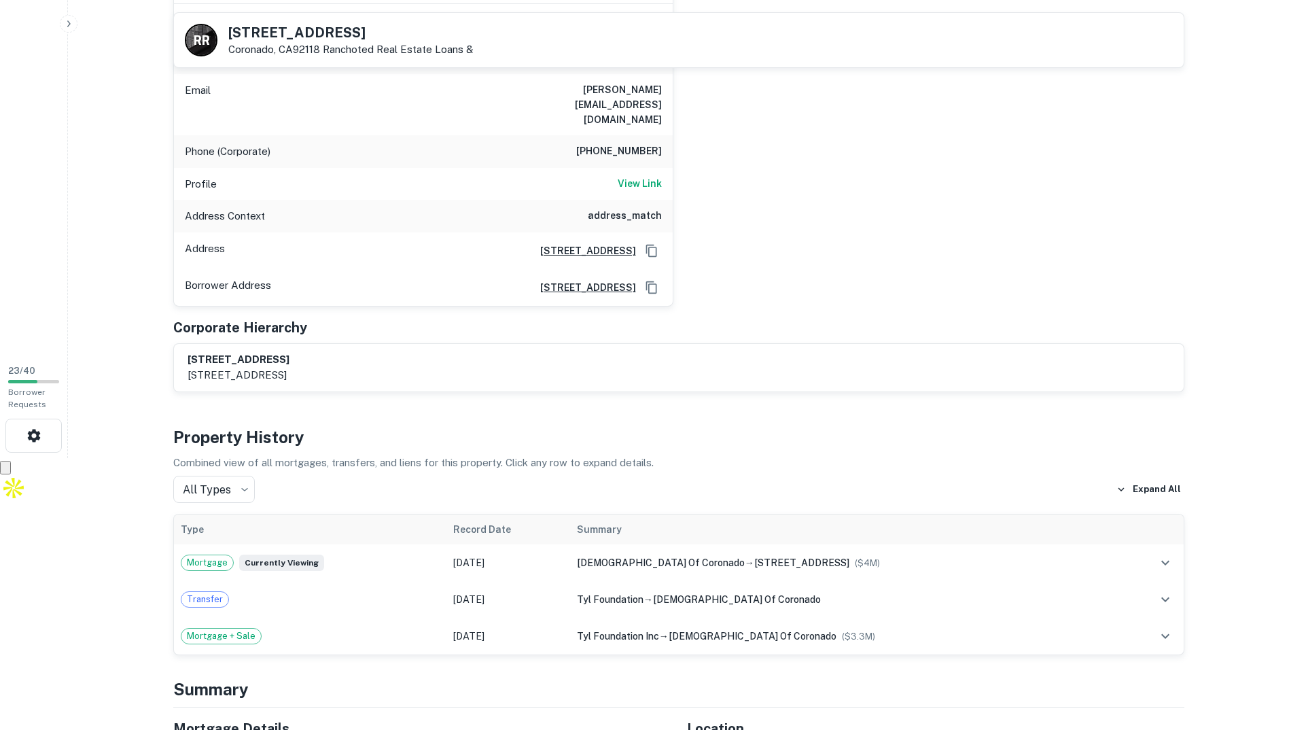
click at [289, 367] on p "[STREET_ADDRESS]" at bounding box center [239, 375] width 102 height 16
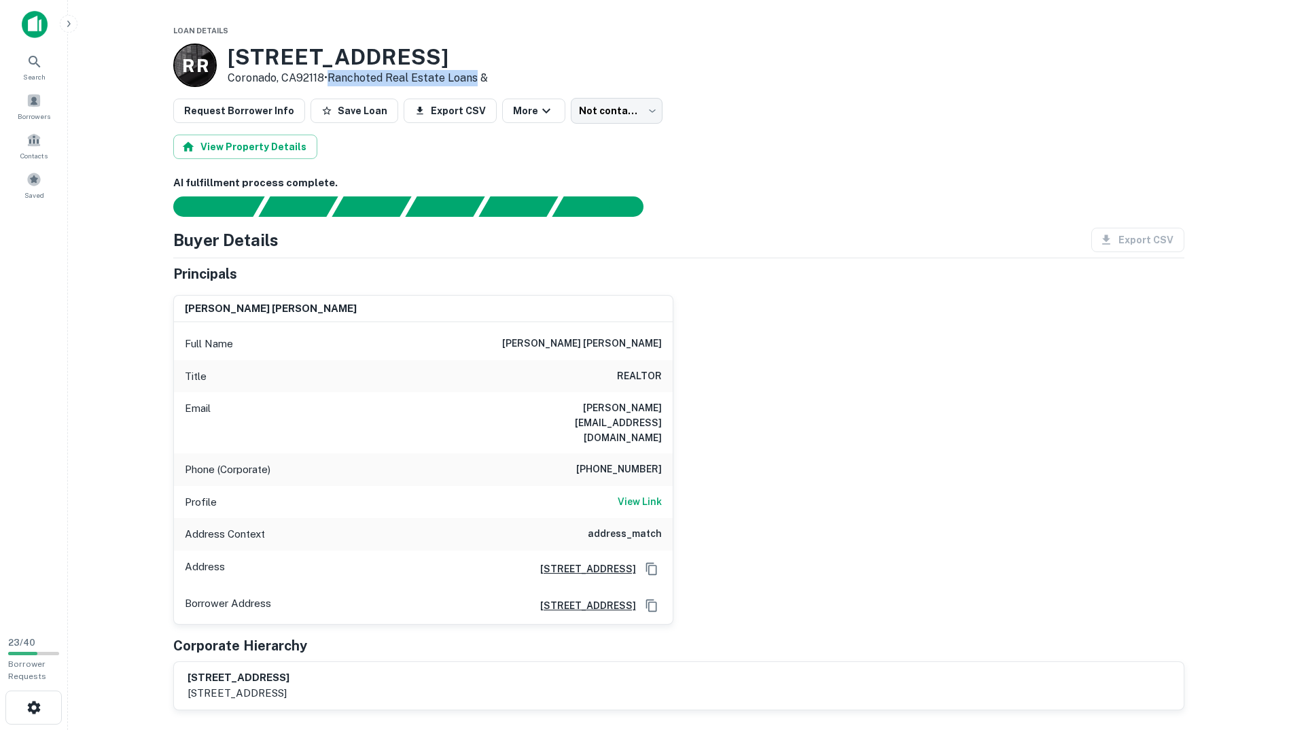
drag, startPoint x: 334, startPoint y: 72, endPoint x: 481, endPoint y: 82, distance: 147.8
click at [481, 82] on link "Ranchoted Real Estate Loans &" at bounding box center [408, 77] width 160 height 13
copy link "Ranchoted Real Estate Loans"
